Goal: Information Seeking & Learning: Check status

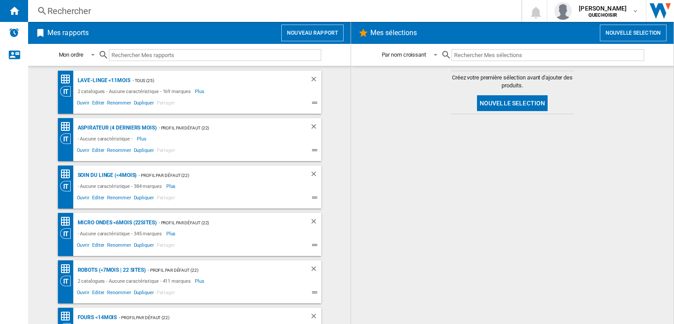
click at [213, 12] on div "Rechercher" at bounding box center [272, 11] width 451 height 12
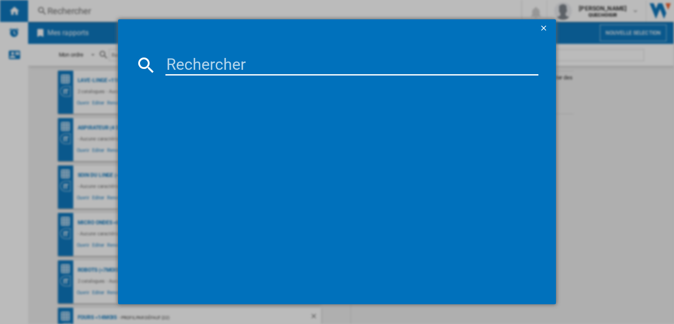
click at [283, 64] on input at bounding box center [351, 64] width 373 height 21
paste input "YY5243"
type input "YY5243"
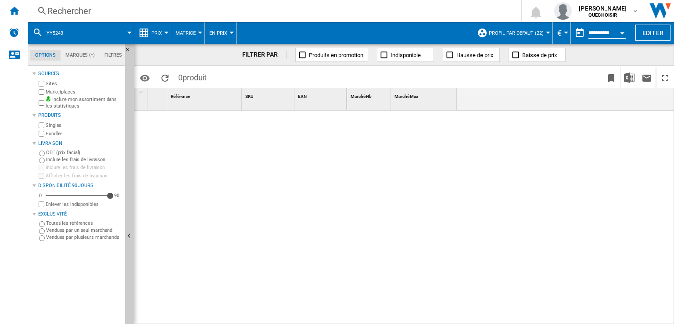
click at [514, 34] on span "Profil par défaut (22)" at bounding box center [516, 33] width 55 height 6
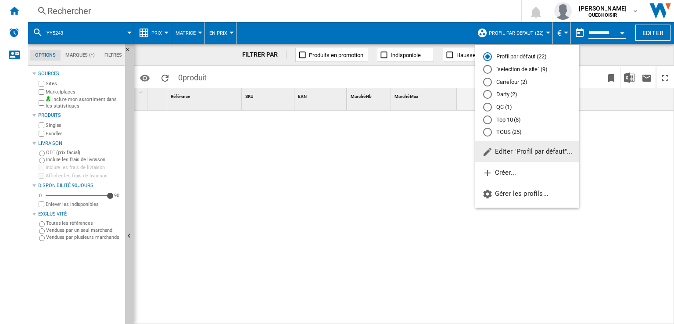
click at [488, 132] on div "TOUS (25)" at bounding box center [487, 132] width 9 height 9
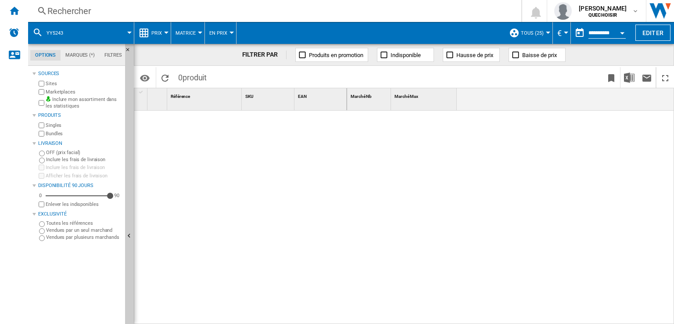
click at [526, 38] on button "TOUS (25)" at bounding box center [534, 33] width 27 height 22
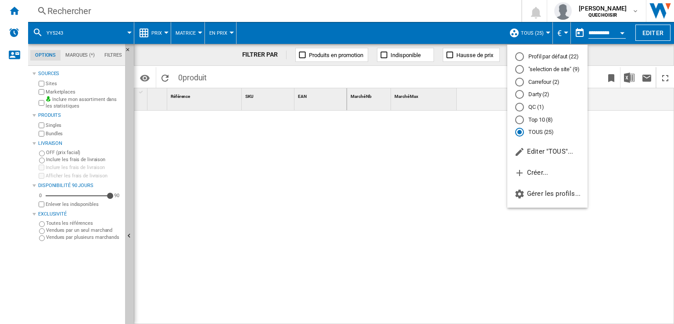
click at [178, 30] on md-backdrop at bounding box center [337, 162] width 674 height 324
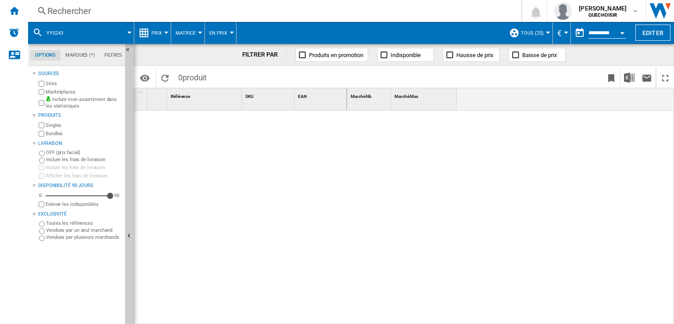
click at [178, 30] on span "Matrice" at bounding box center [185, 33] width 20 height 6
click at [153, 33] on md-backdrop at bounding box center [337, 162] width 674 height 324
click at [153, 33] on span "Prix" at bounding box center [156, 33] width 11 height 6
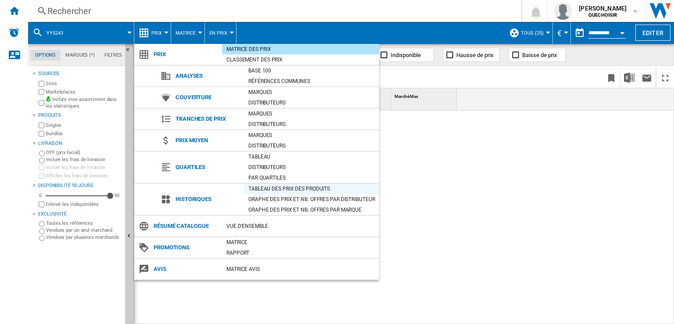
click at [288, 188] on div "Tableau des prix des produits" at bounding box center [311, 188] width 135 height 9
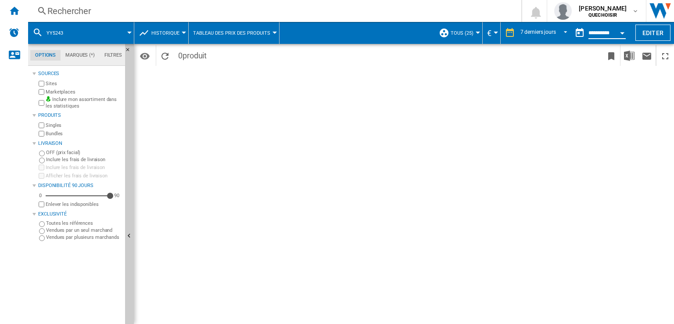
click at [598, 33] on input "**********" at bounding box center [606, 34] width 37 height 8
click at [561, 33] on span "REPORTS.WIZARD.STEPS.REPORT.STEPS.REPORT_OPTIONS.PERIOD: 7 derniers jours" at bounding box center [563, 32] width 11 height 8
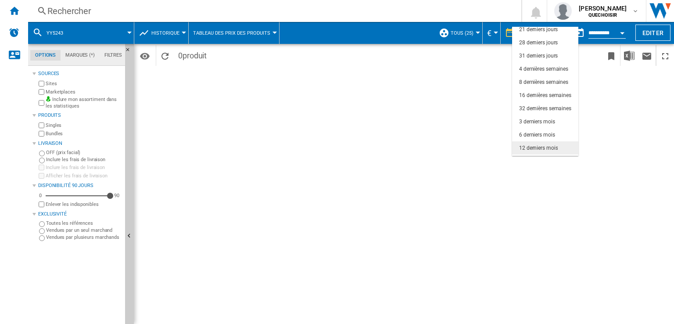
scroll to position [55, 0]
click at [548, 146] on div "18 derniers mois" at bounding box center [538, 149] width 39 height 7
